Goal: Find specific fact: Find contact information

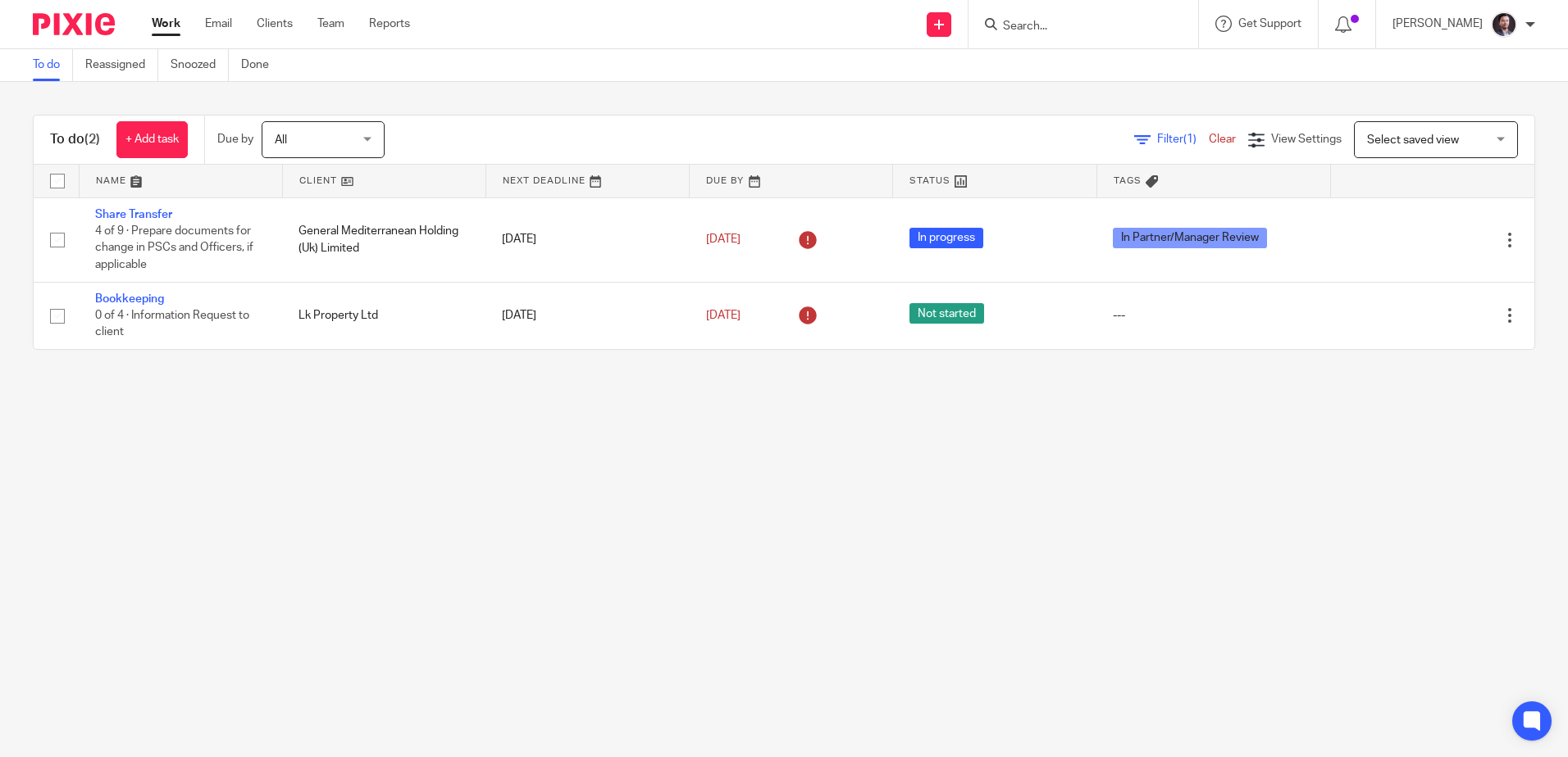
click at [1050, 21] on input "Search" at bounding box center [1075, 27] width 147 height 15
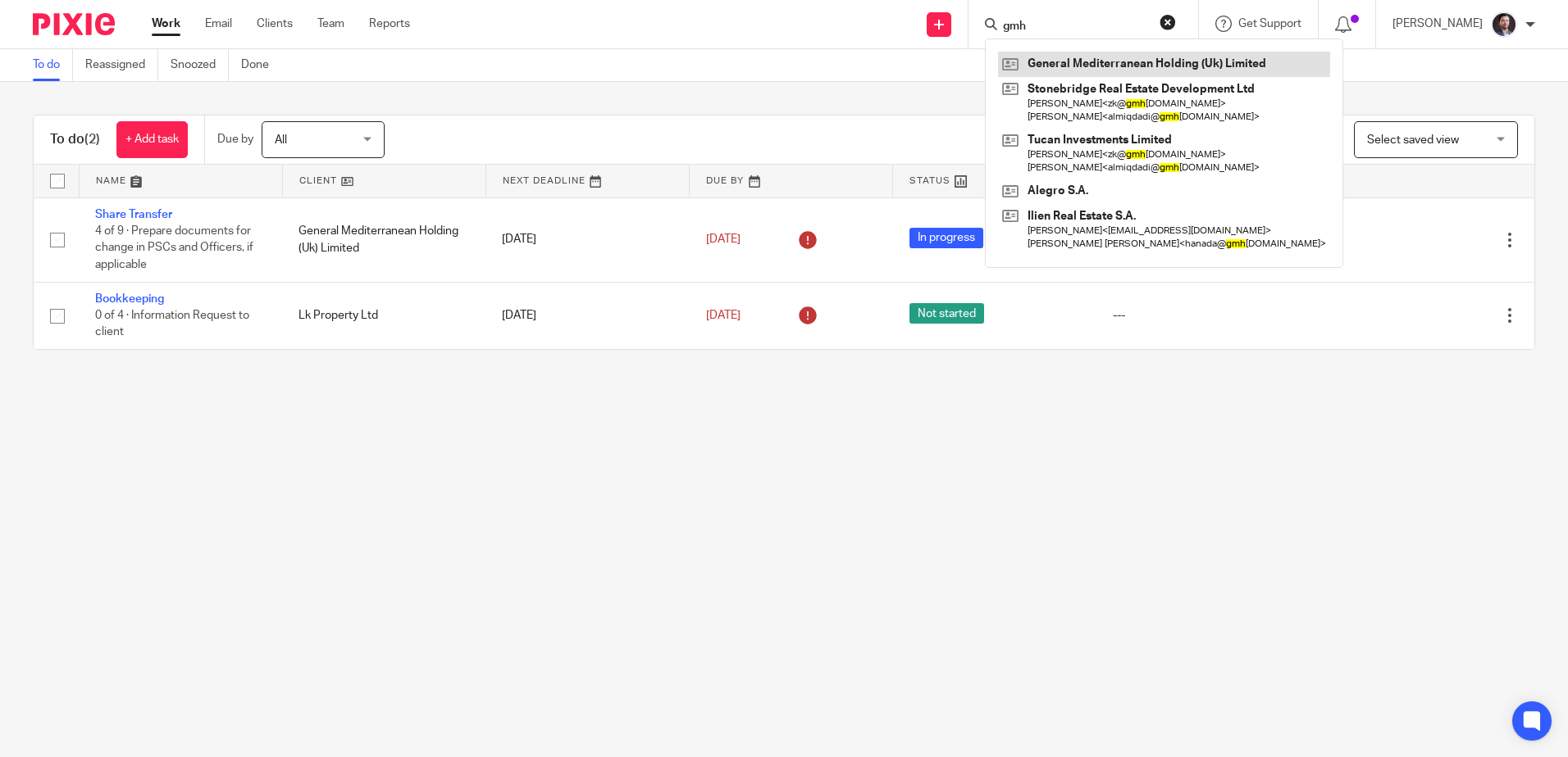
type input "gmh"
click at [1073, 55] on link at bounding box center [1163, 64] width 332 height 25
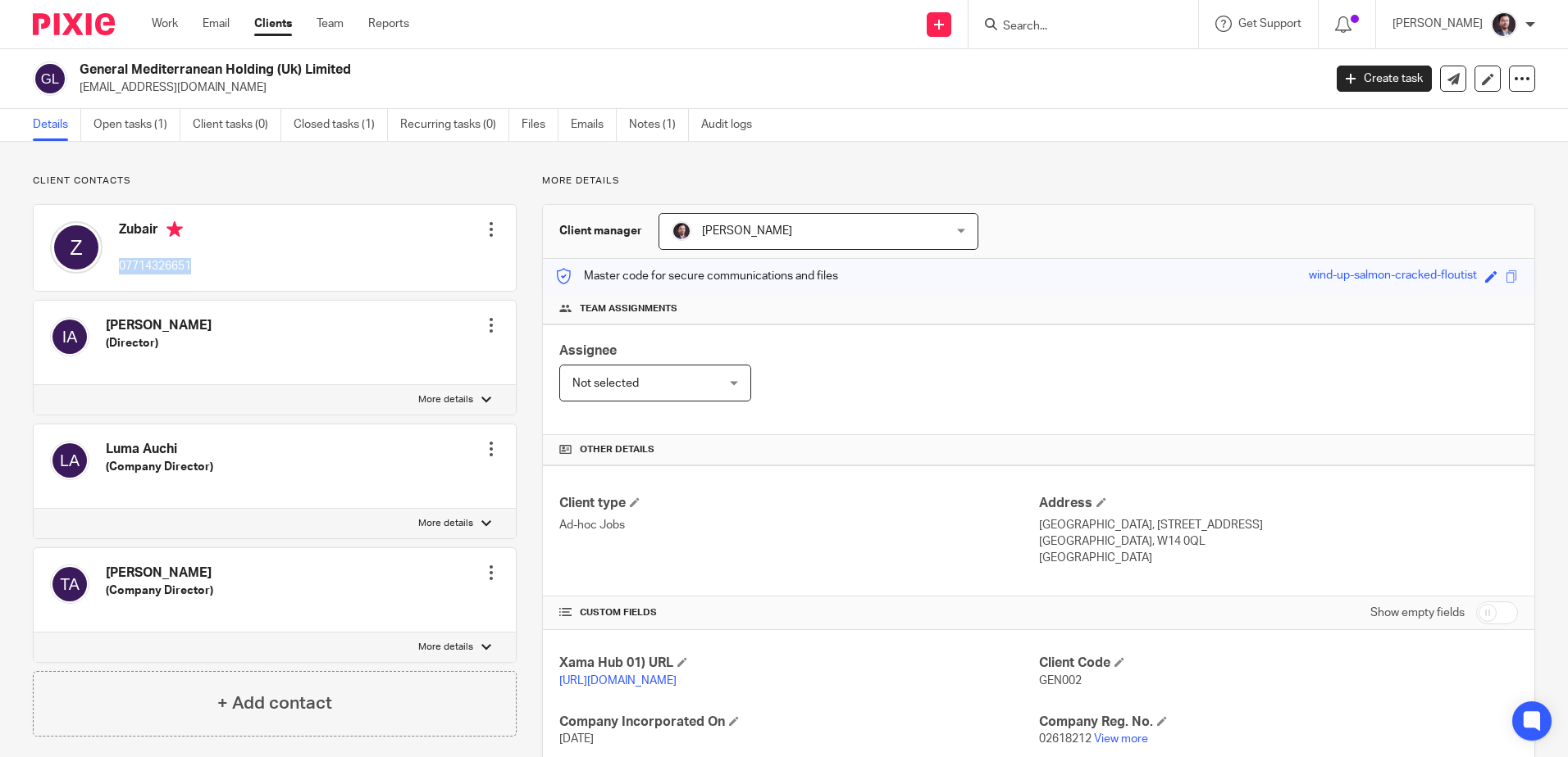
drag, startPoint x: 203, startPoint y: 272, endPoint x: 121, endPoint y: 268, distance: 82.1
click at [121, 268] on div "Zubair 07714326651 Edit contact Create client from contact Export data Delete c…" at bounding box center [275, 248] width 482 height 86
copy p "07714326651"
click at [562, 181] on p "More details" at bounding box center [1038, 181] width 992 height 13
click at [452, 174] on div "Client contacts [PERSON_NAME] (Director) Edit contact Create client from contac…" at bounding box center [784, 533] width 1568 height 783
